Goal: Go to known website: Access a specific website the user already knows

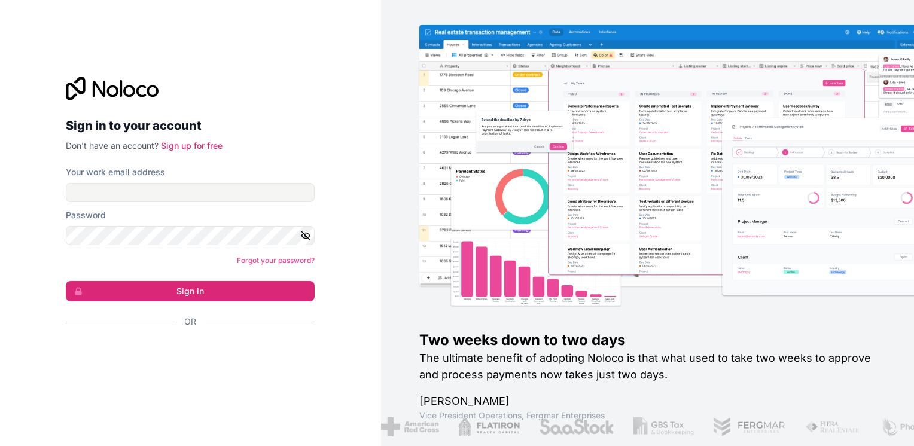
type input "[EMAIL_ADDRESS][DOMAIN_NAME]"
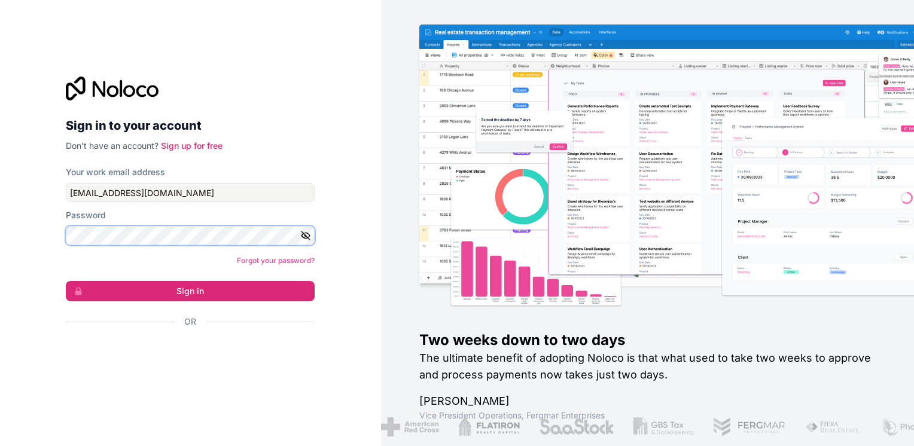
click at [66, 281] on button "Sign in" at bounding box center [190, 291] width 249 height 20
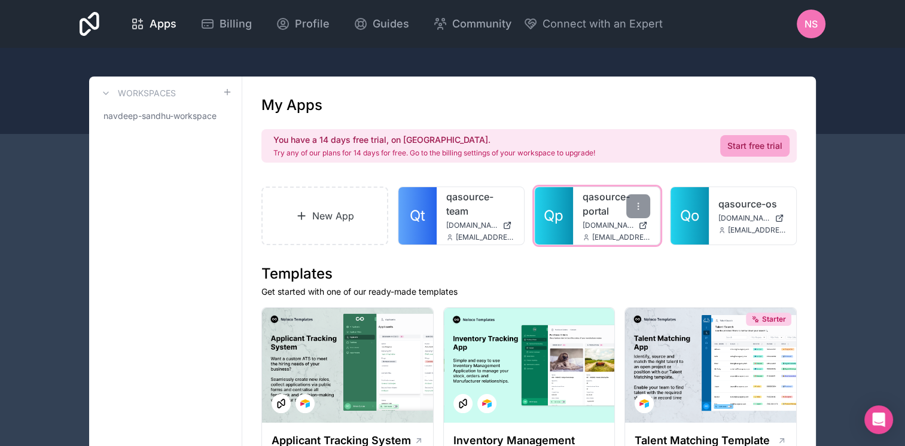
click at [604, 227] on span "[DOMAIN_NAME]" at bounding box center [608, 226] width 51 height 10
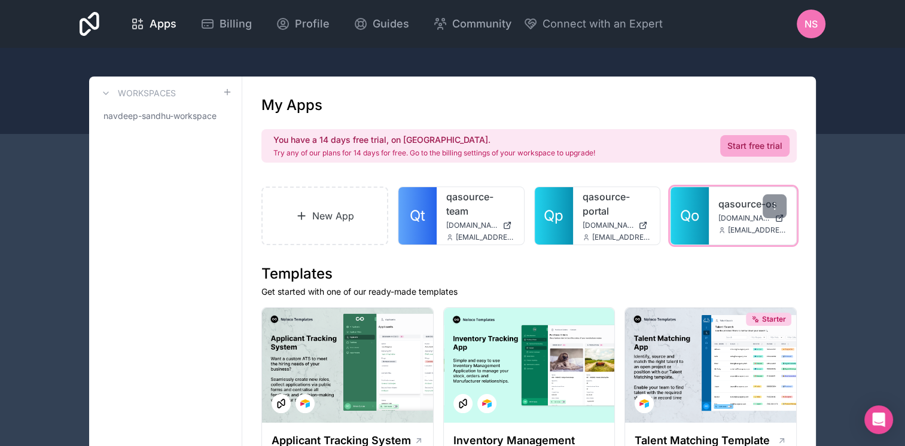
click at [754, 224] on div "qasource-os [DOMAIN_NAME] [EMAIL_ADDRESS][DOMAIN_NAME]" at bounding box center [752, 215] width 87 height 57
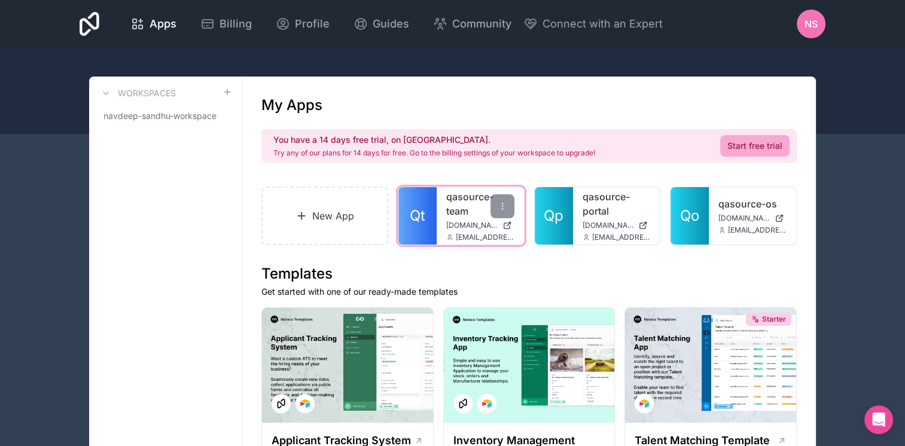
click at [447, 215] on link "qasource-team" at bounding box center [480, 204] width 68 height 29
